Goal: Check status

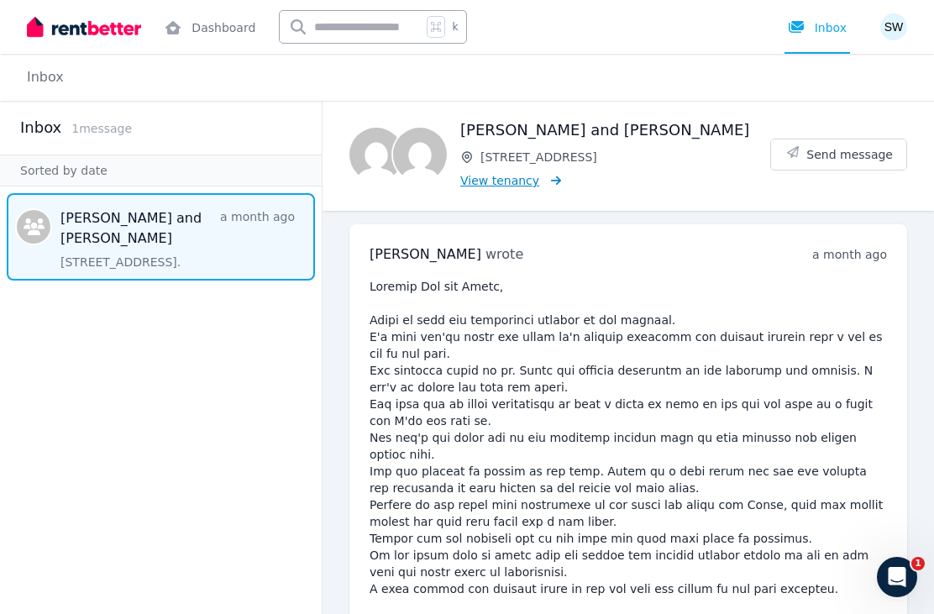
click at [516, 172] on span "View tenancy" at bounding box center [499, 180] width 79 height 17
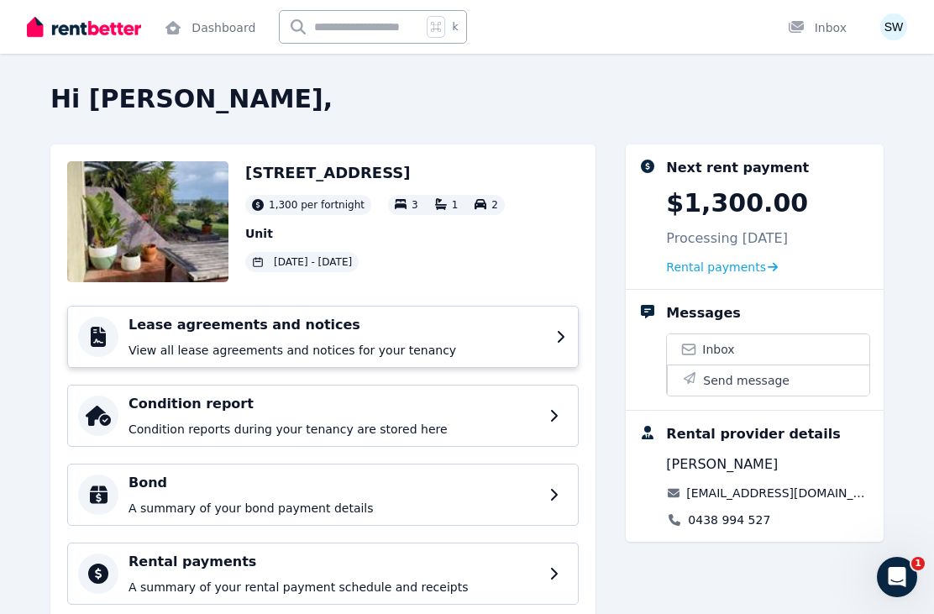
click at [561, 336] on icon at bounding box center [562, 336] width 12 height 13
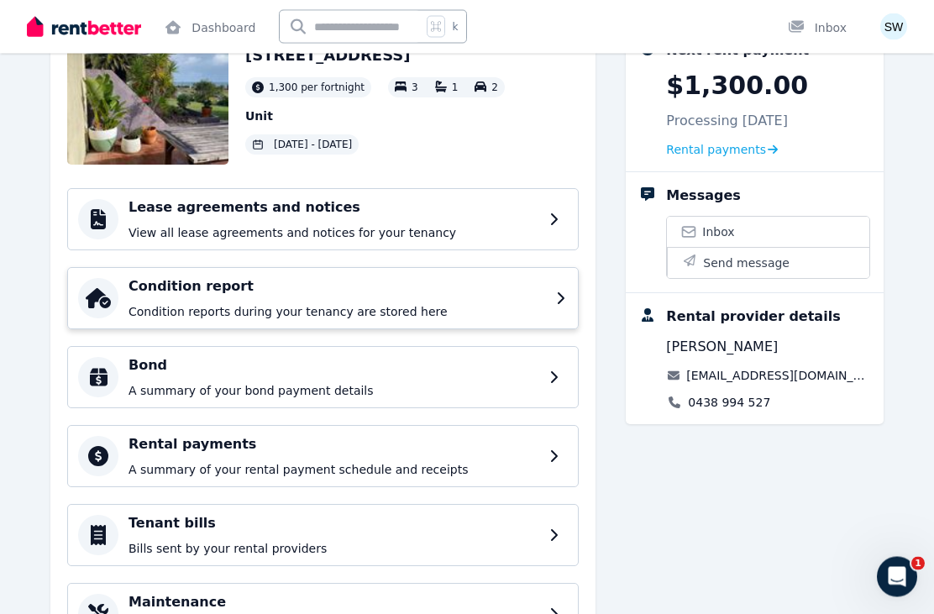
scroll to position [118, 0]
click at [550, 301] on div "Condition report Condition reports during your tenancy are stored here" at bounding box center [322, 298] width 511 height 62
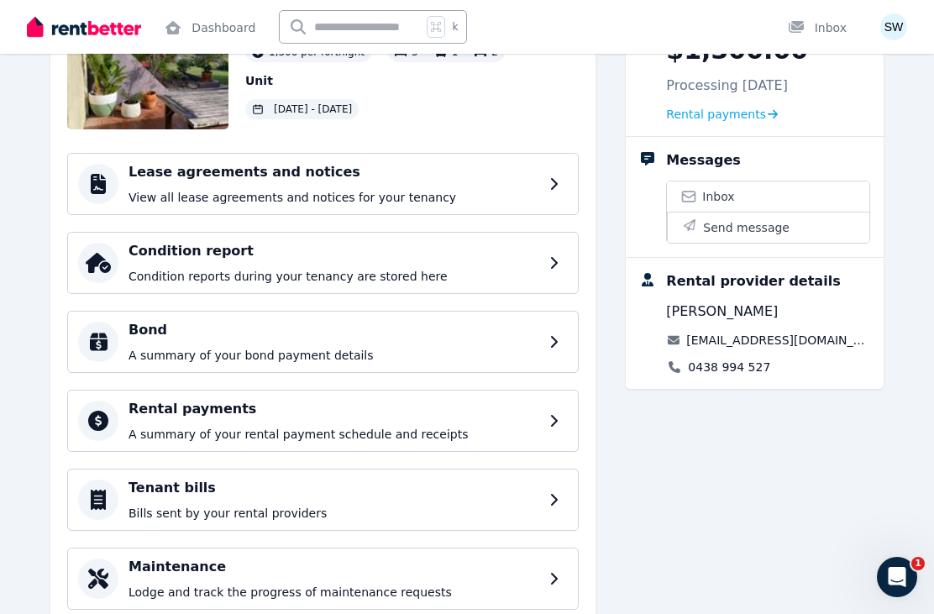
scroll to position [153, 0]
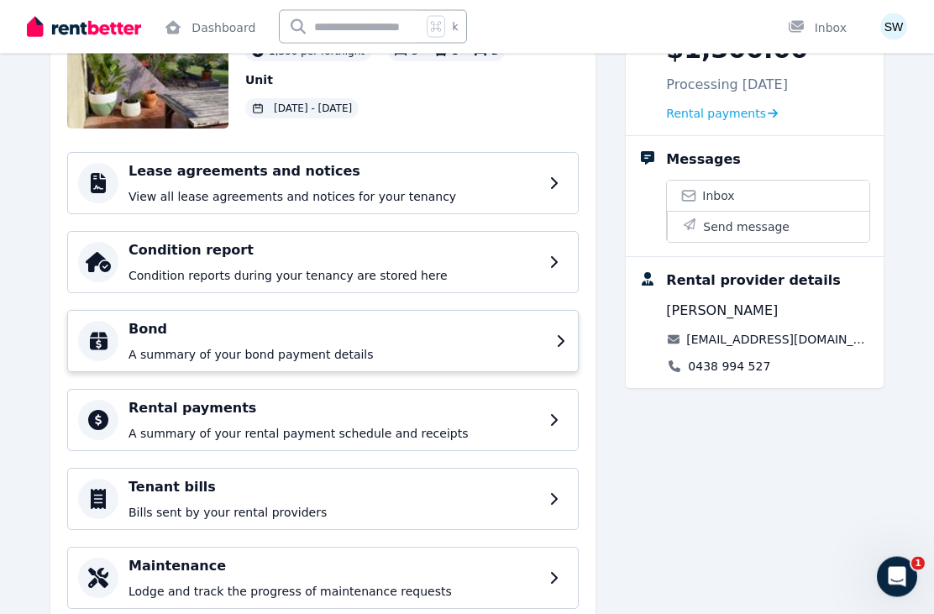
click at [562, 343] on icon at bounding box center [560, 342] width 7 height 12
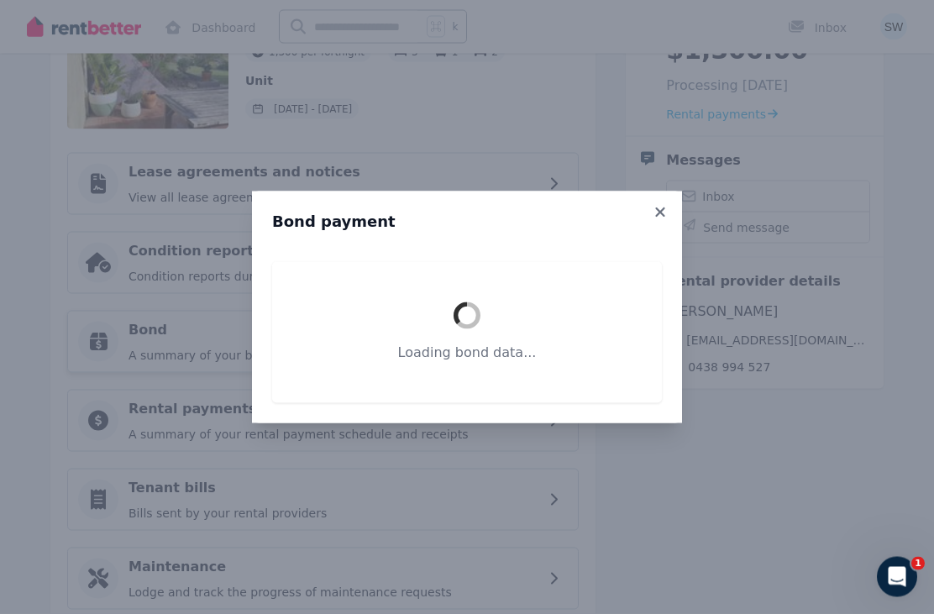
scroll to position [154, 0]
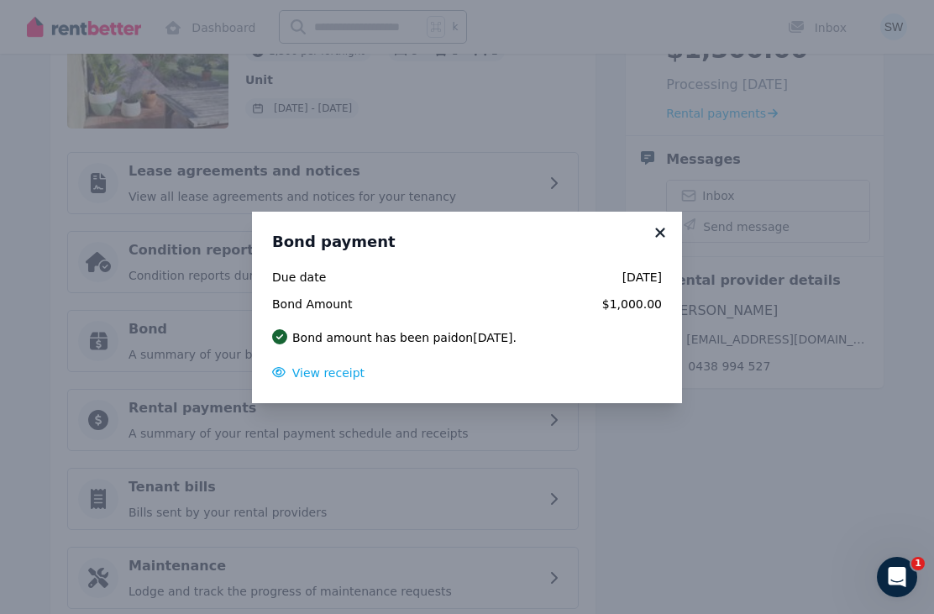
click at [660, 237] on icon at bounding box center [659, 232] width 9 height 9
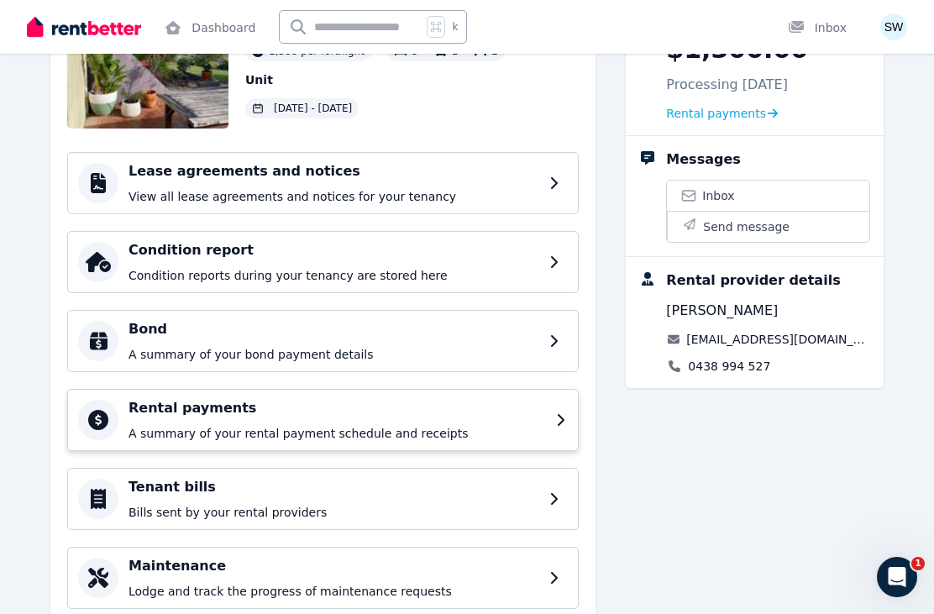
click at [554, 423] on div "Rental payments A summary of your rental payment schedule and receipts" at bounding box center [322, 420] width 511 height 62
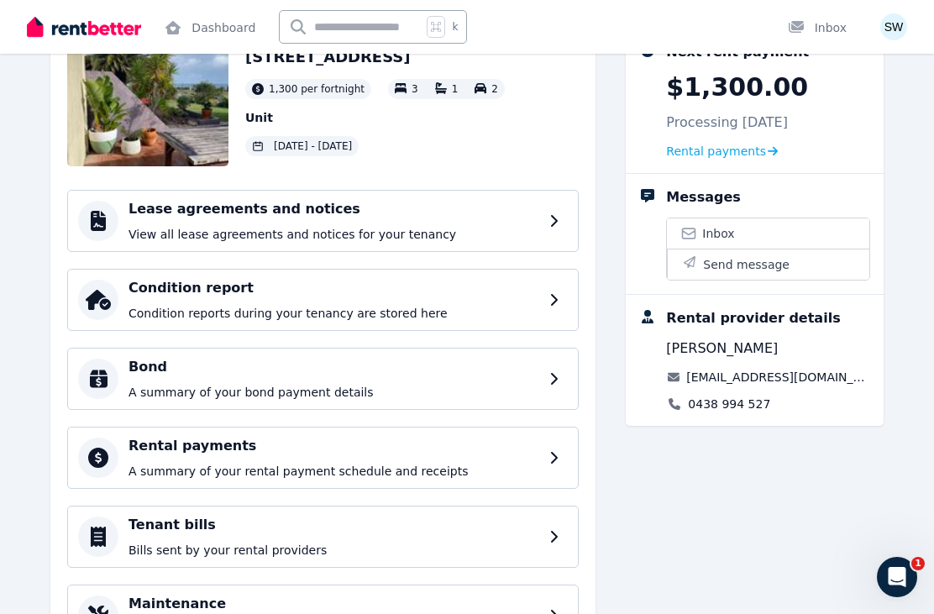
scroll to position [159, 0]
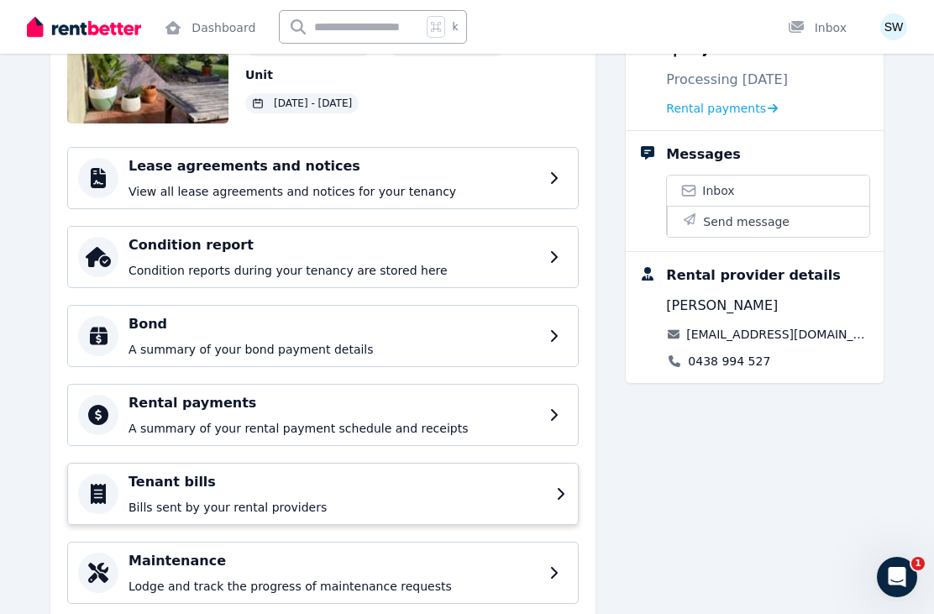
click at [556, 498] on icon at bounding box center [562, 493] width 12 height 13
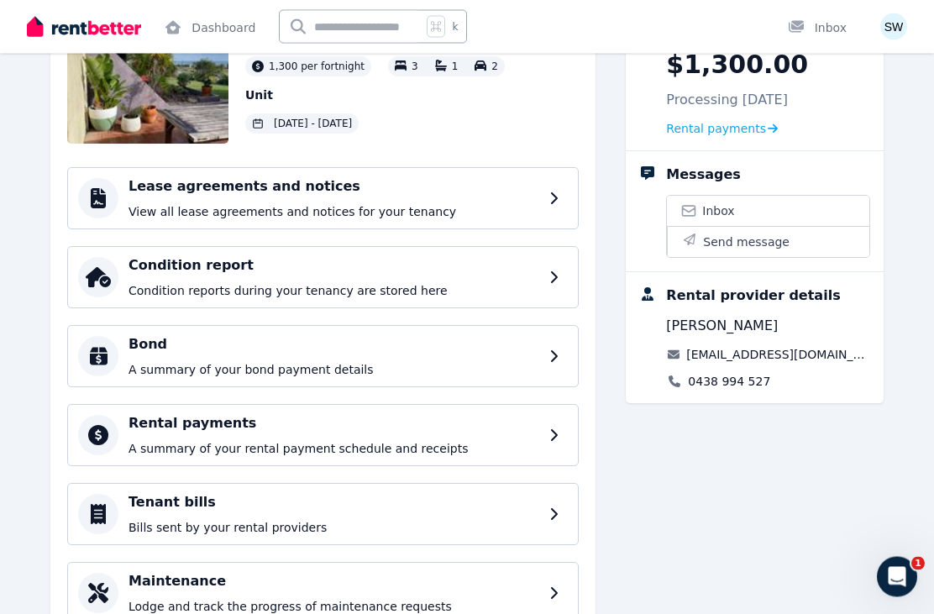
scroll to position [159, 0]
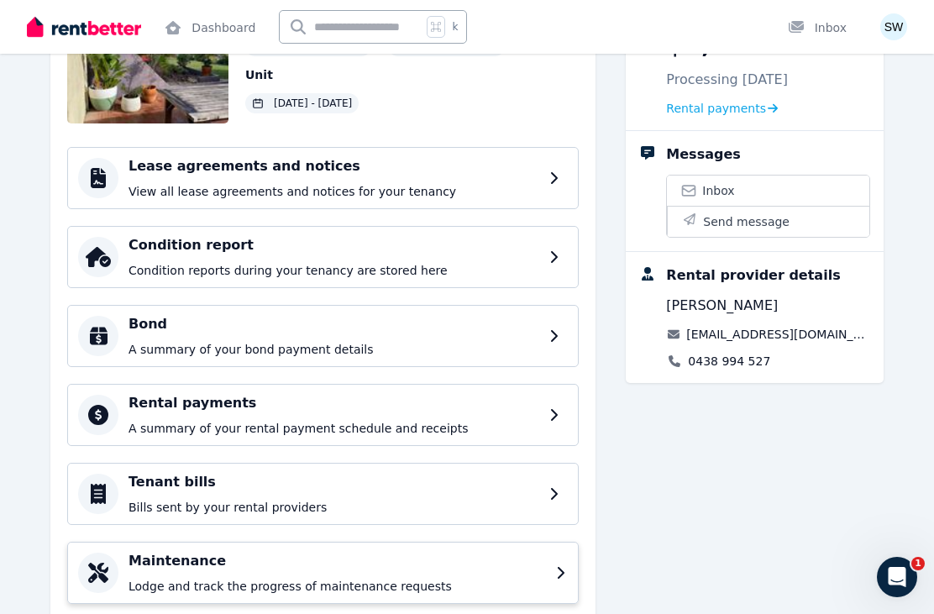
click at [560, 569] on icon at bounding box center [560, 573] width 7 height 12
